Goal: Find specific page/section: Find specific page/section

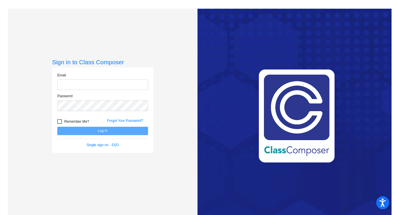
type input "[EMAIL_ADDRESS][DOMAIN_NAME]"
click at [98, 130] on button "Log In" at bounding box center [102, 131] width 91 height 8
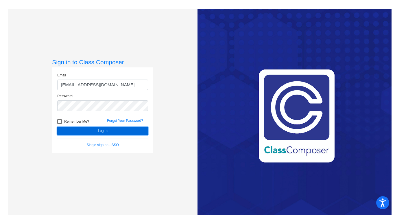
click at [98, 130] on button "Log In" at bounding box center [102, 131] width 91 height 8
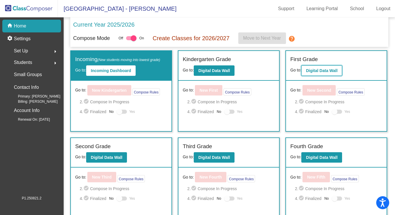
click at [312, 73] on b "Digital Data Wall" at bounding box center [322, 70] width 32 height 5
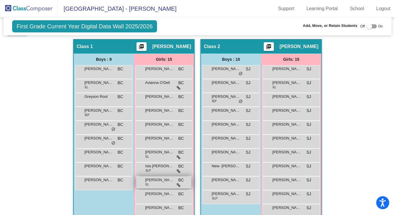
scroll to position [142, 0]
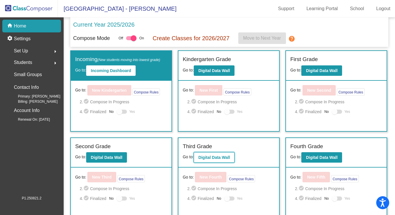
click at [210, 155] on b "Digital Data Wall" at bounding box center [214, 157] width 32 height 5
